Goal: Find specific page/section: Find specific page/section

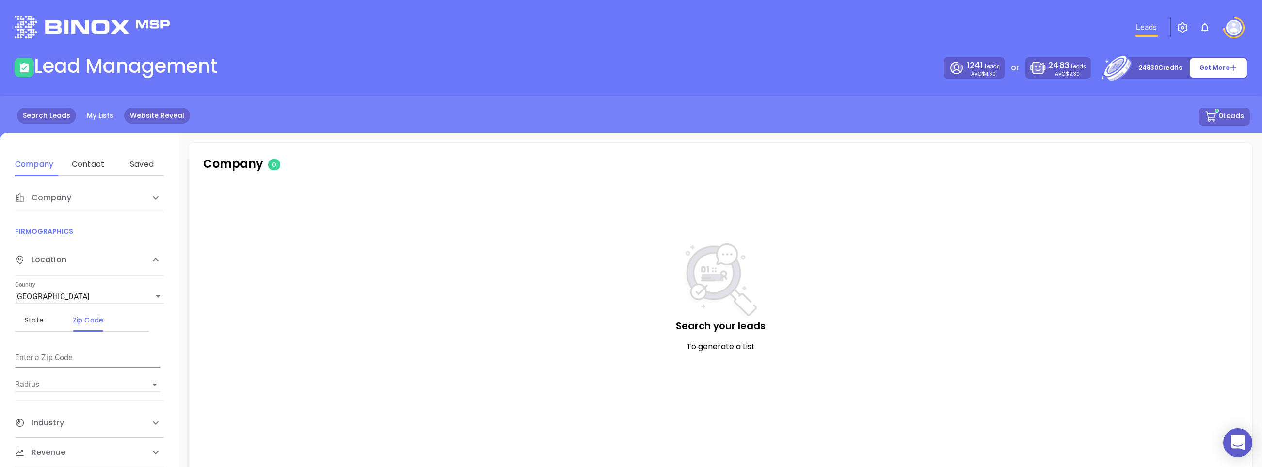
click at [155, 119] on link "Website Reveal" at bounding box center [157, 116] width 66 height 16
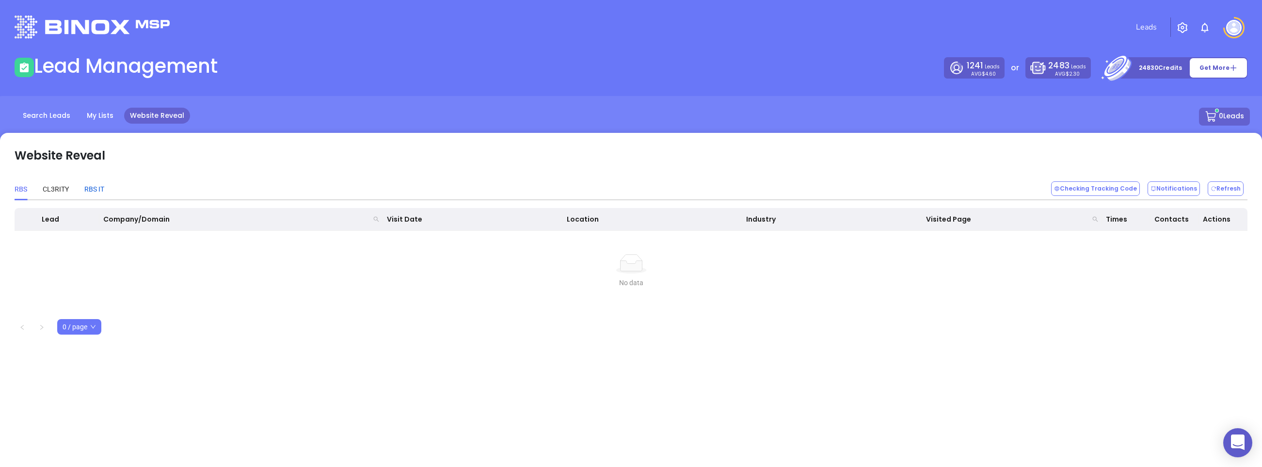
click at [96, 190] on div "RBS IT" at bounding box center [94, 189] width 20 height 11
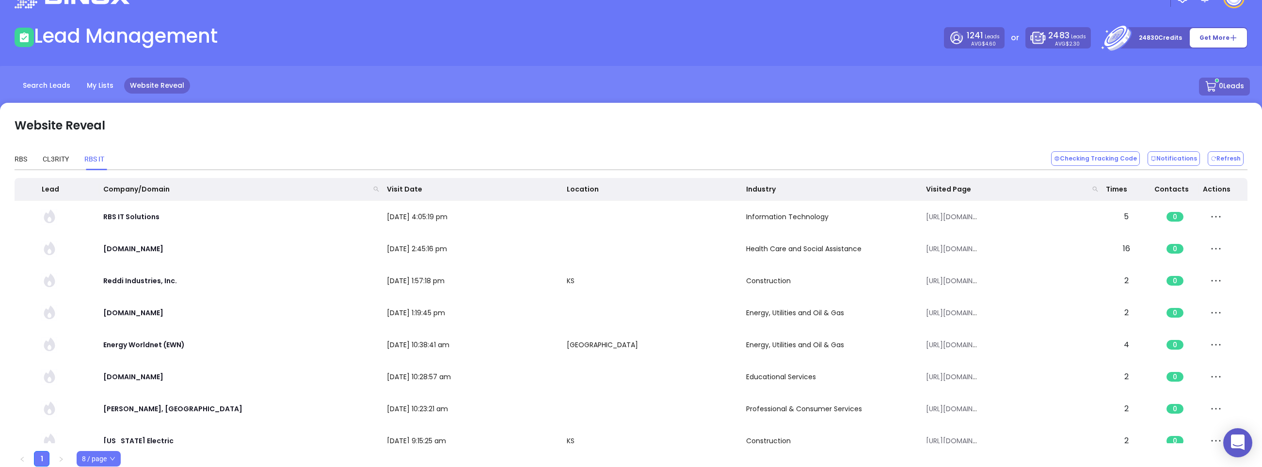
scroll to position [32, 0]
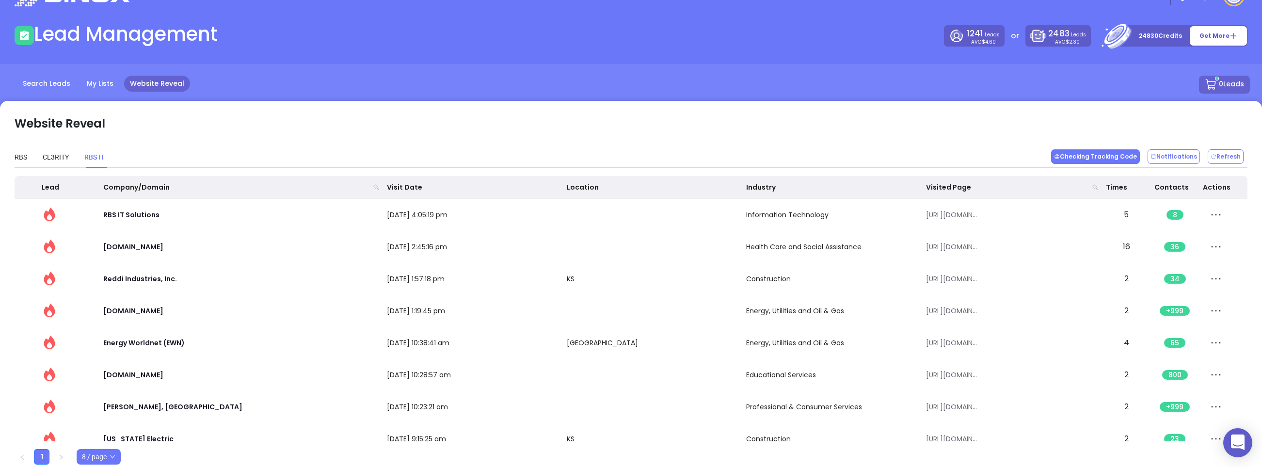
click at [1106, 161] on button "Checking Tracking Code" at bounding box center [1095, 156] width 89 height 15
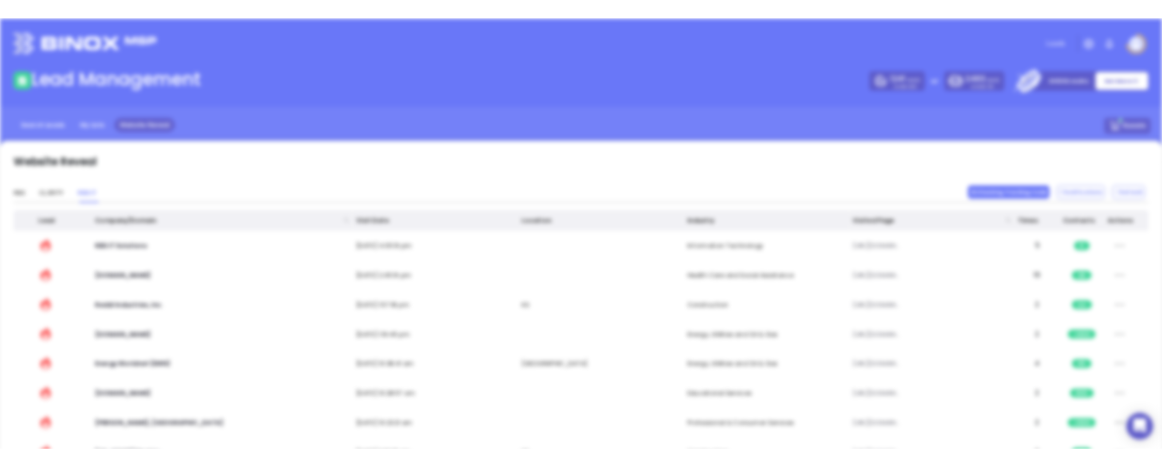
scroll to position [0, 0]
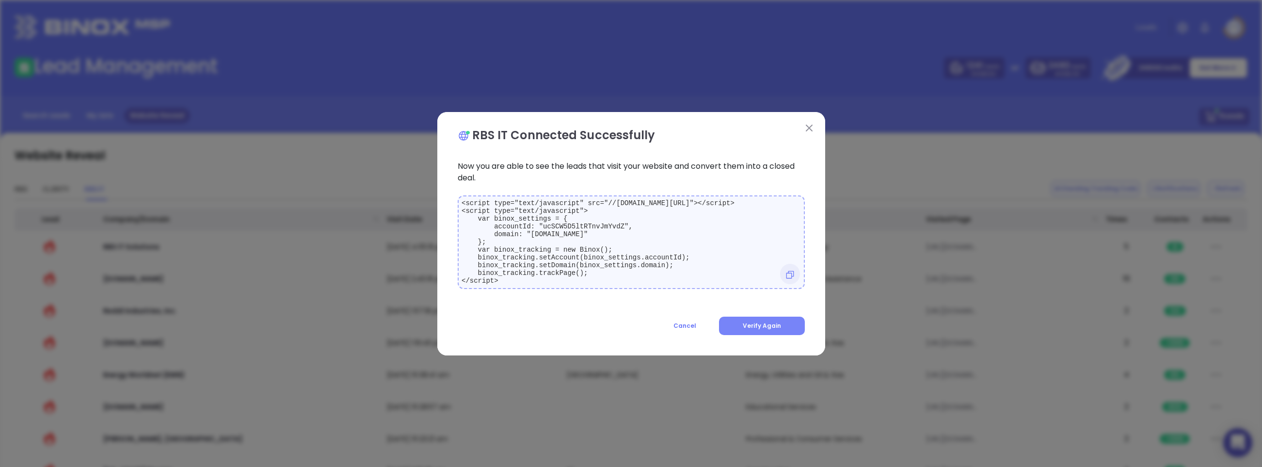
click at [778, 327] on span "Verify Again" at bounding box center [762, 325] width 38 height 8
click at [812, 124] on button at bounding box center [809, 128] width 13 height 13
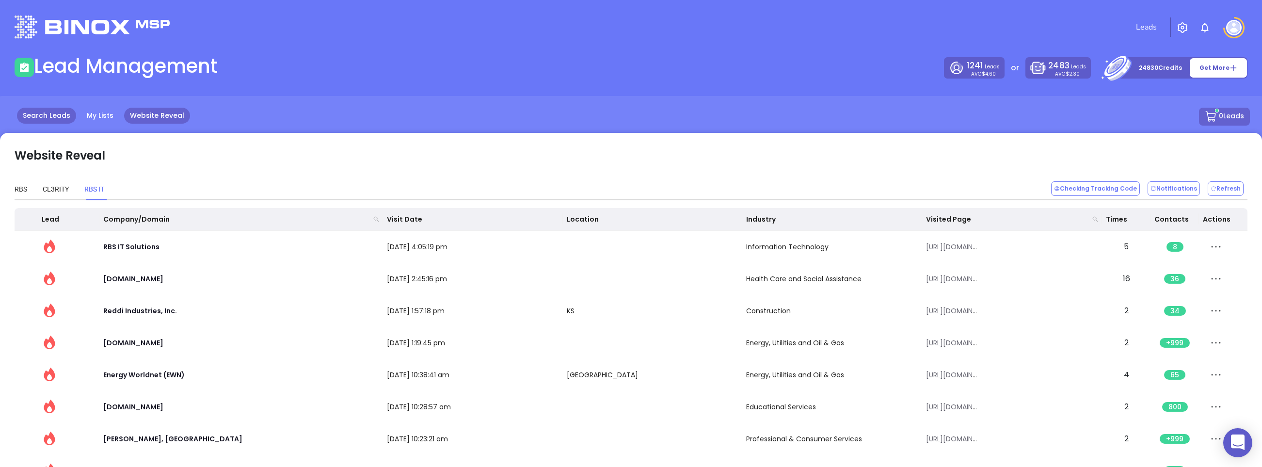
click at [39, 112] on link "Search Leads" at bounding box center [46, 116] width 59 height 16
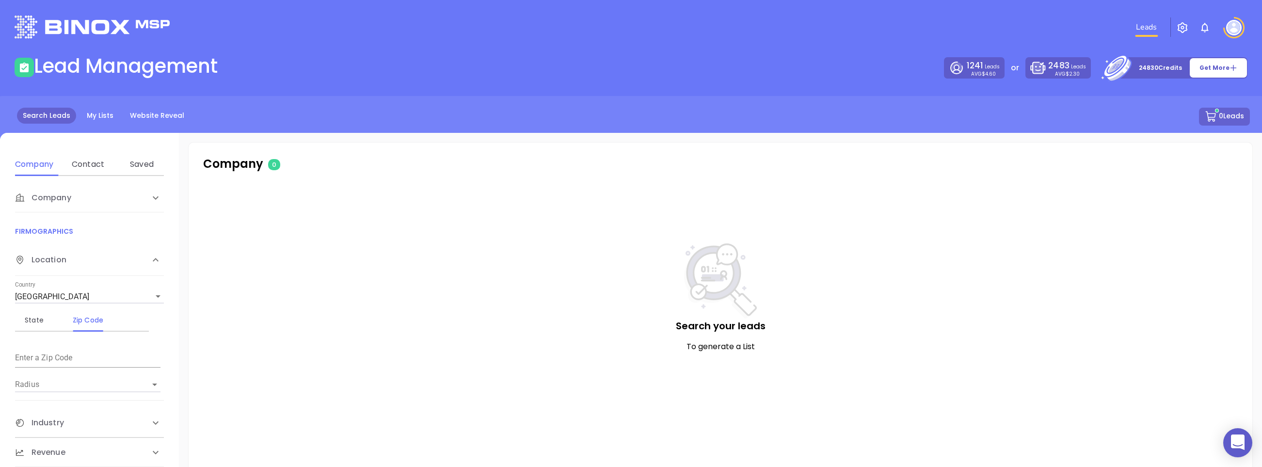
click at [84, 32] on img at bounding box center [92, 27] width 155 height 23
click at [1186, 29] on img "button" at bounding box center [1182, 28] width 12 height 12
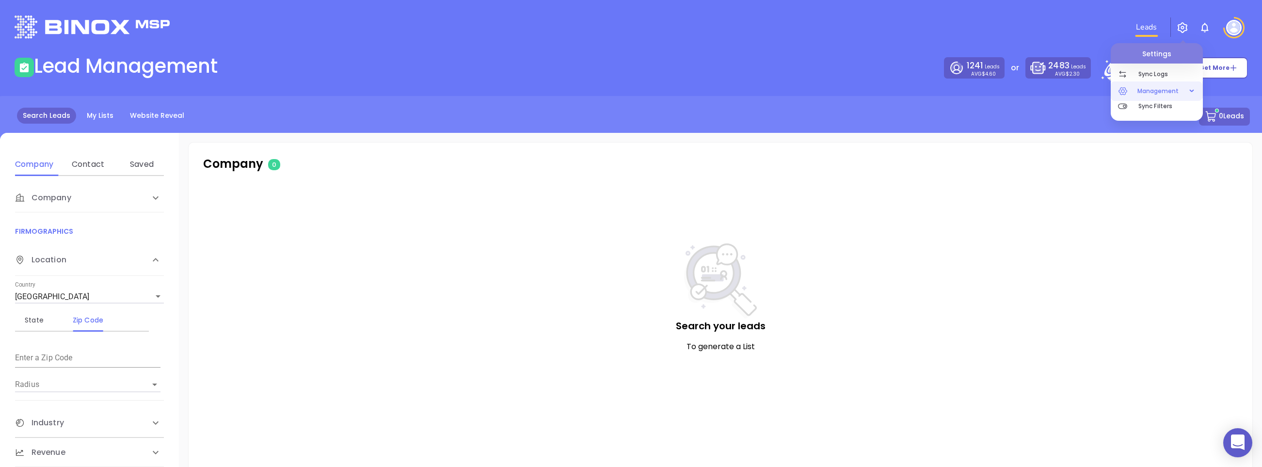
click at [1161, 88] on span "Management" at bounding box center [1157, 90] width 51 height 19
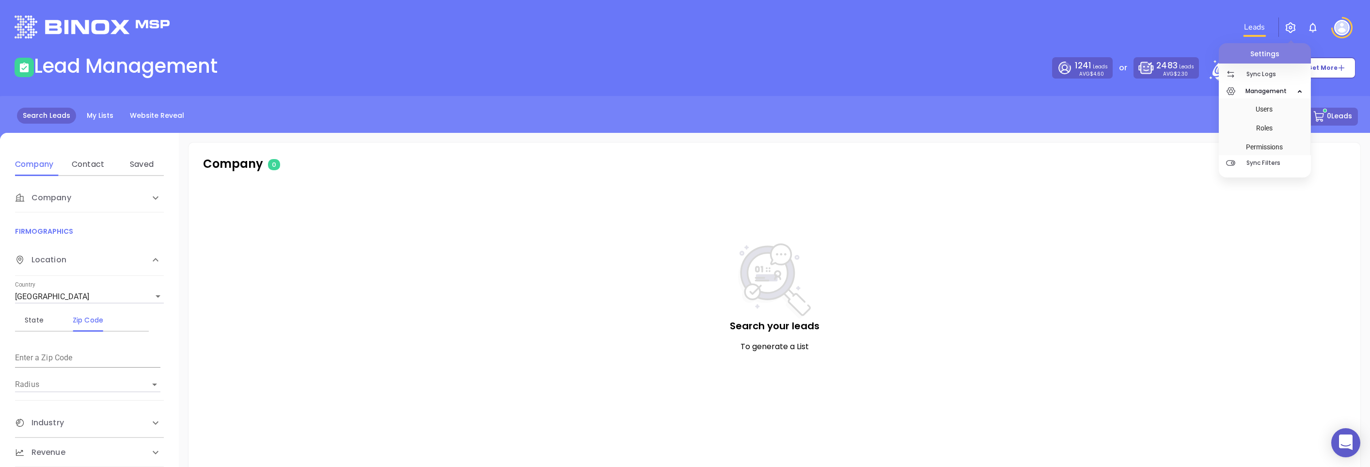
click at [1147, 265] on div "Search your leads To generate a List" at bounding box center [774, 338] width 1133 height 191
click at [1146, 254] on div "Search your leads To generate a List" at bounding box center [774, 338] width 1133 height 191
click at [1119, 233] on div "Search your leads To generate a List" at bounding box center [774, 342] width 1143 height 325
